Goal: Transaction & Acquisition: Purchase product/service

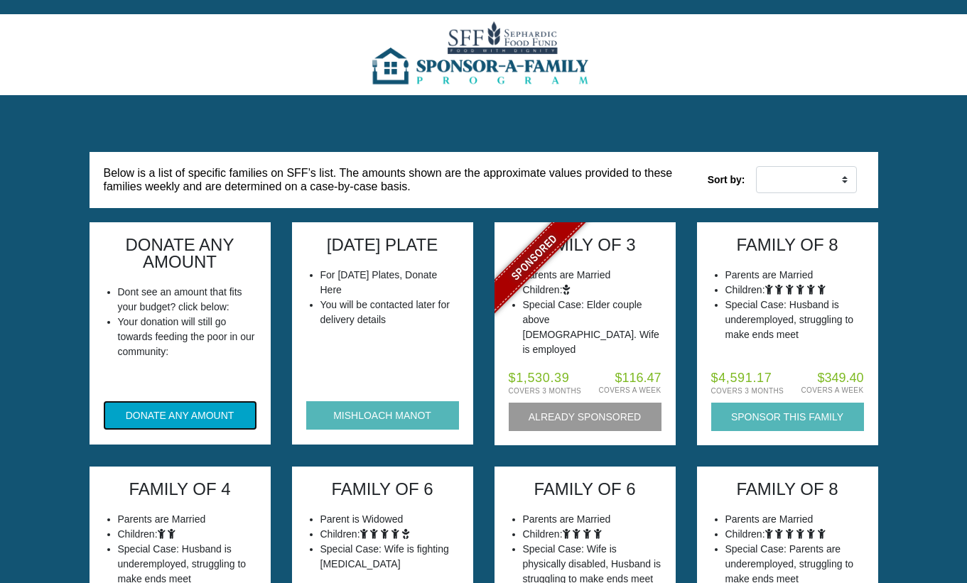
click at [171, 418] on button "DONATE ANY AMOUNT" at bounding box center [180, 416] width 153 height 28
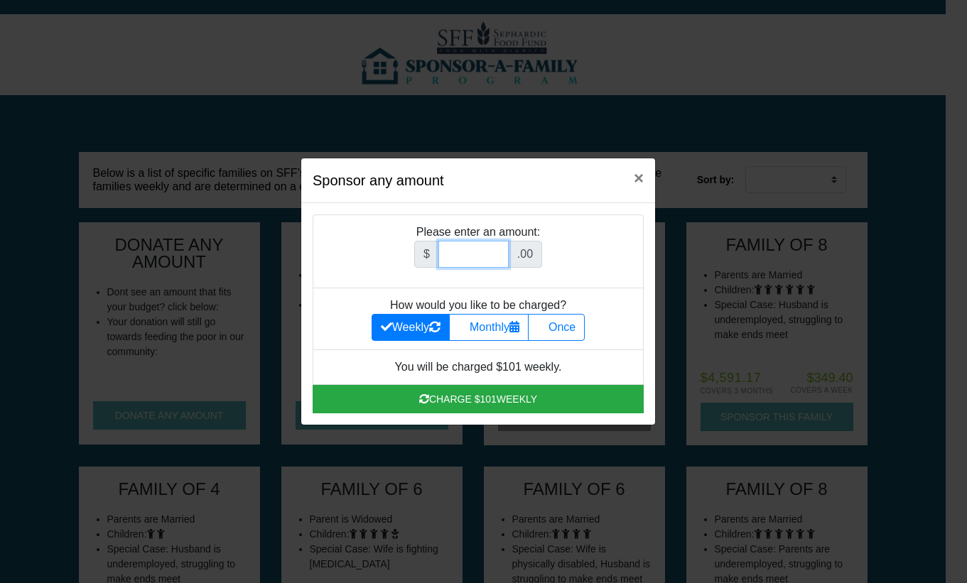
click at [460, 254] on input "Amount (to the nearest dollar)" at bounding box center [473, 254] width 70 height 27
type input "1000"
click at [564, 327] on label "Once" at bounding box center [556, 327] width 57 height 27
click at [546, 327] on input "Once" at bounding box center [541, 323] width 9 height 9
radio input "true"
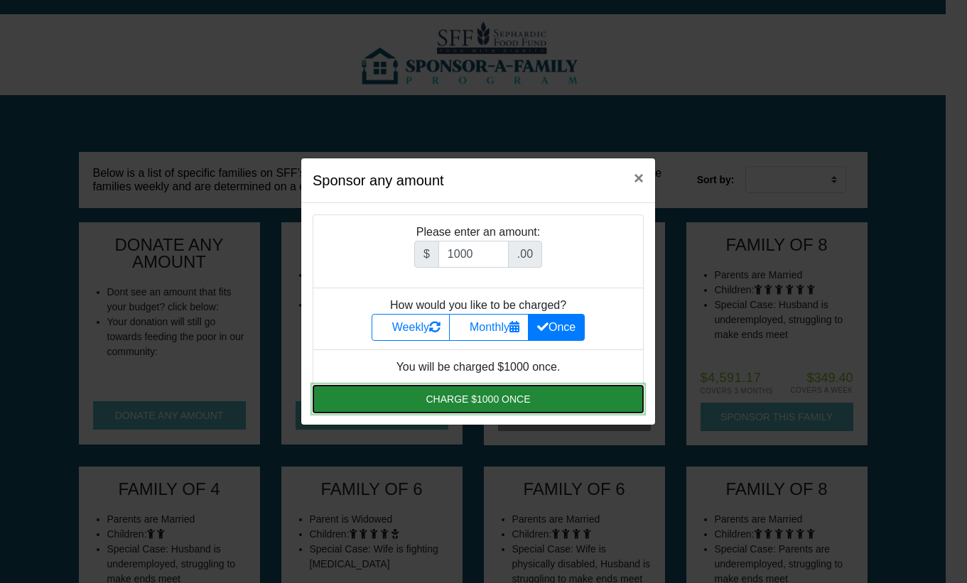
click at [483, 402] on button "Charge $1000 once" at bounding box center [478, 399] width 331 height 28
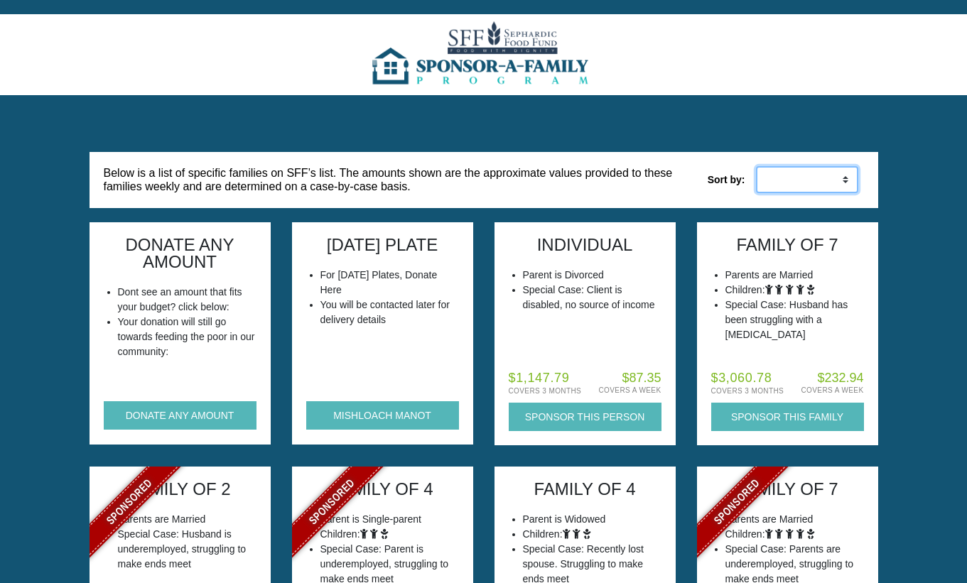
click at [825, 181] on select "Low to High High to Low" at bounding box center [807, 179] width 102 height 27
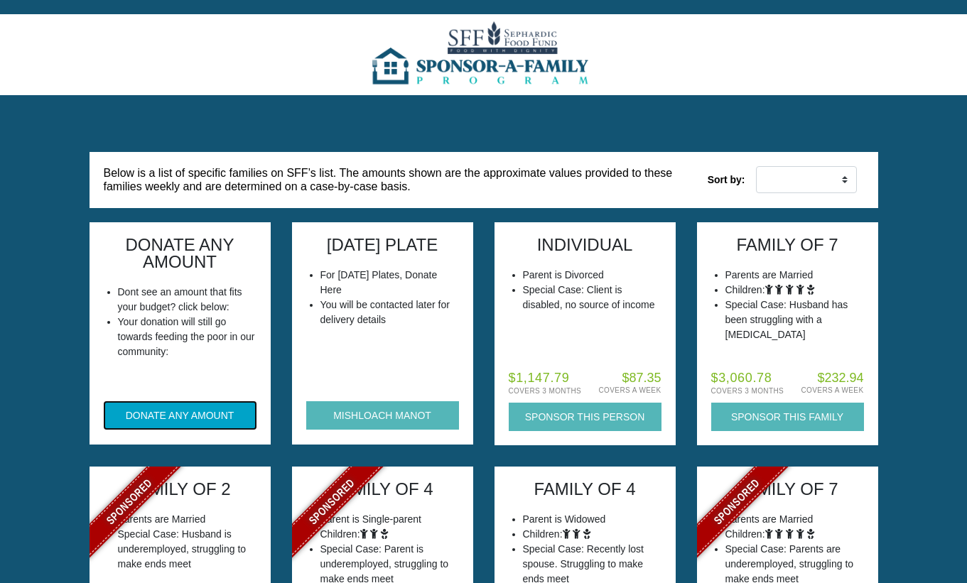
click at [200, 419] on button "DONATE ANY AMOUNT" at bounding box center [180, 416] width 153 height 28
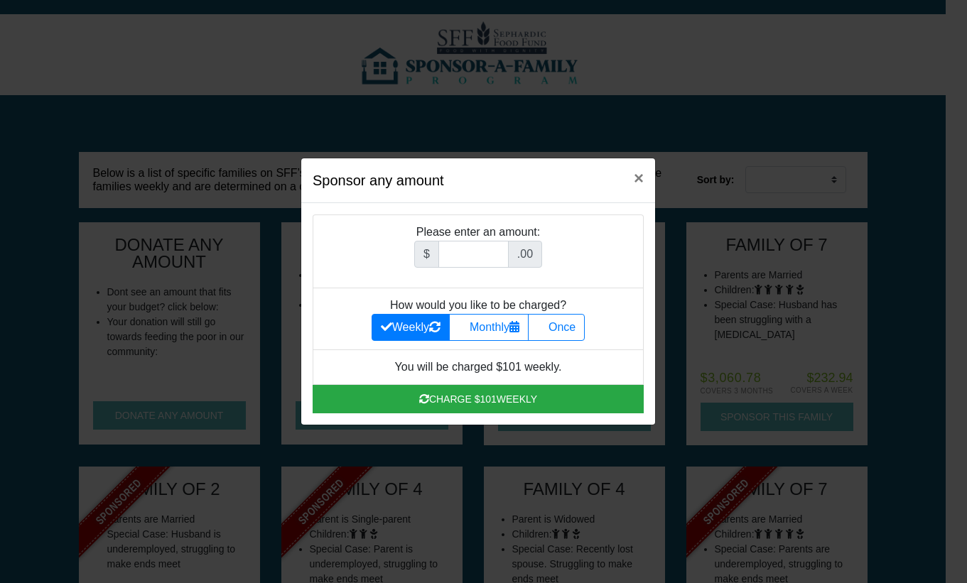
click at [561, 330] on label "Once" at bounding box center [556, 327] width 57 height 27
click at [546, 328] on input "Once" at bounding box center [541, 323] width 9 height 9
radio input "true"
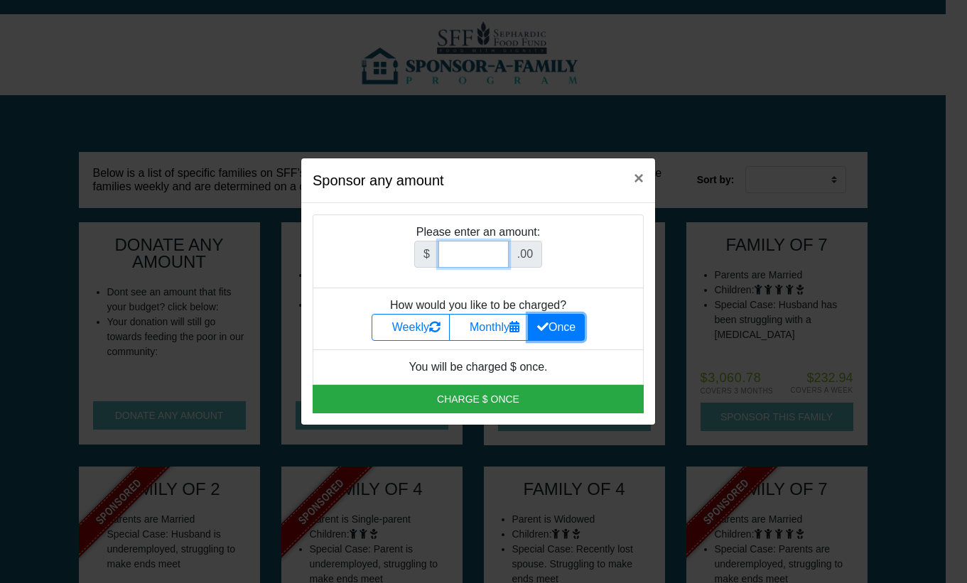
click at [473, 252] on input "Amount (to the nearest dollar)" at bounding box center [473, 254] width 70 height 27
type input "1000"
click at [622, 237] on li "Please enter an amount: $ 1000 .00" at bounding box center [478, 252] width 331 height 74
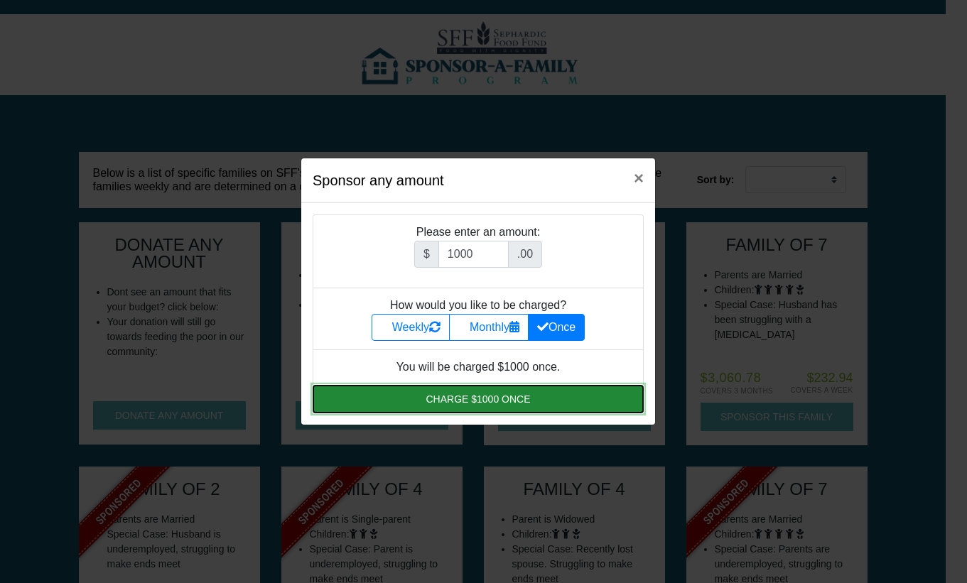
click at [512, 403] on button "Charge $1000 once" at bounding box center [478, 399] width 331 height 28
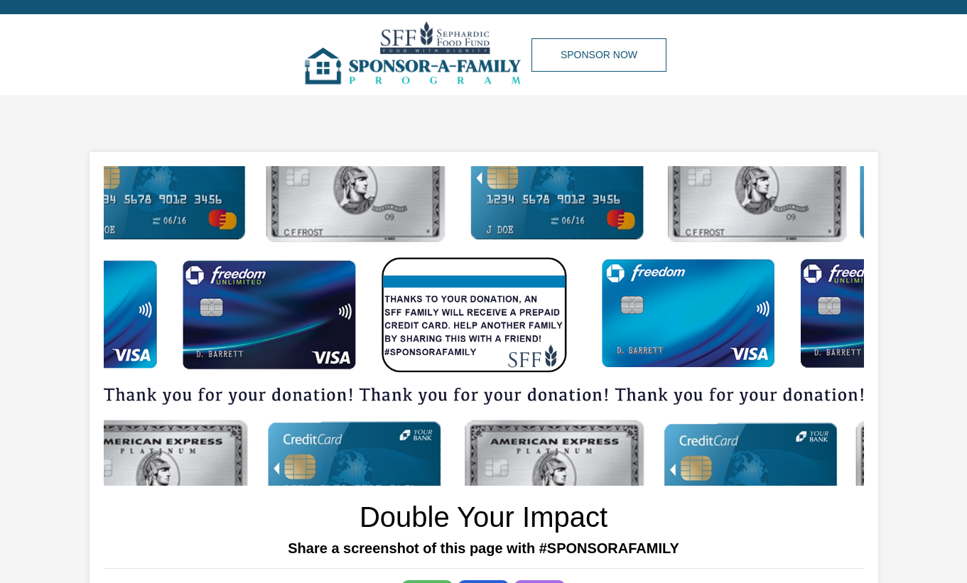
click at [435, 39] on img at bounding box center [416, 54] width 231 height 81
